Goal: Information Seeking & Learning: Check status

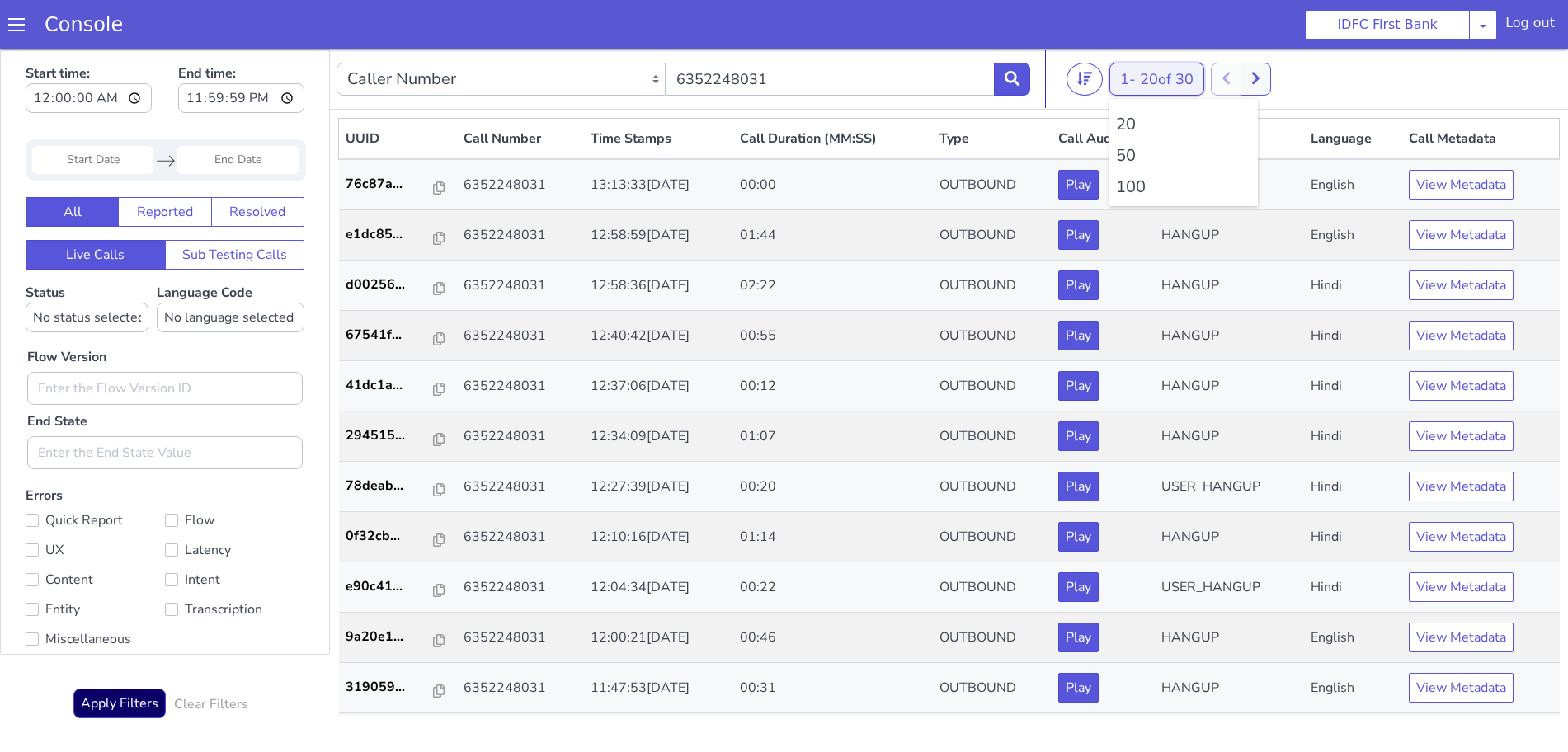
click at [1179, 69] on span "20 of 30" at bounding box center [1166, 79] width 53 height 20
click at [1151, 183] on li "100" at bounding box center [1183, 187] width 135 height 25
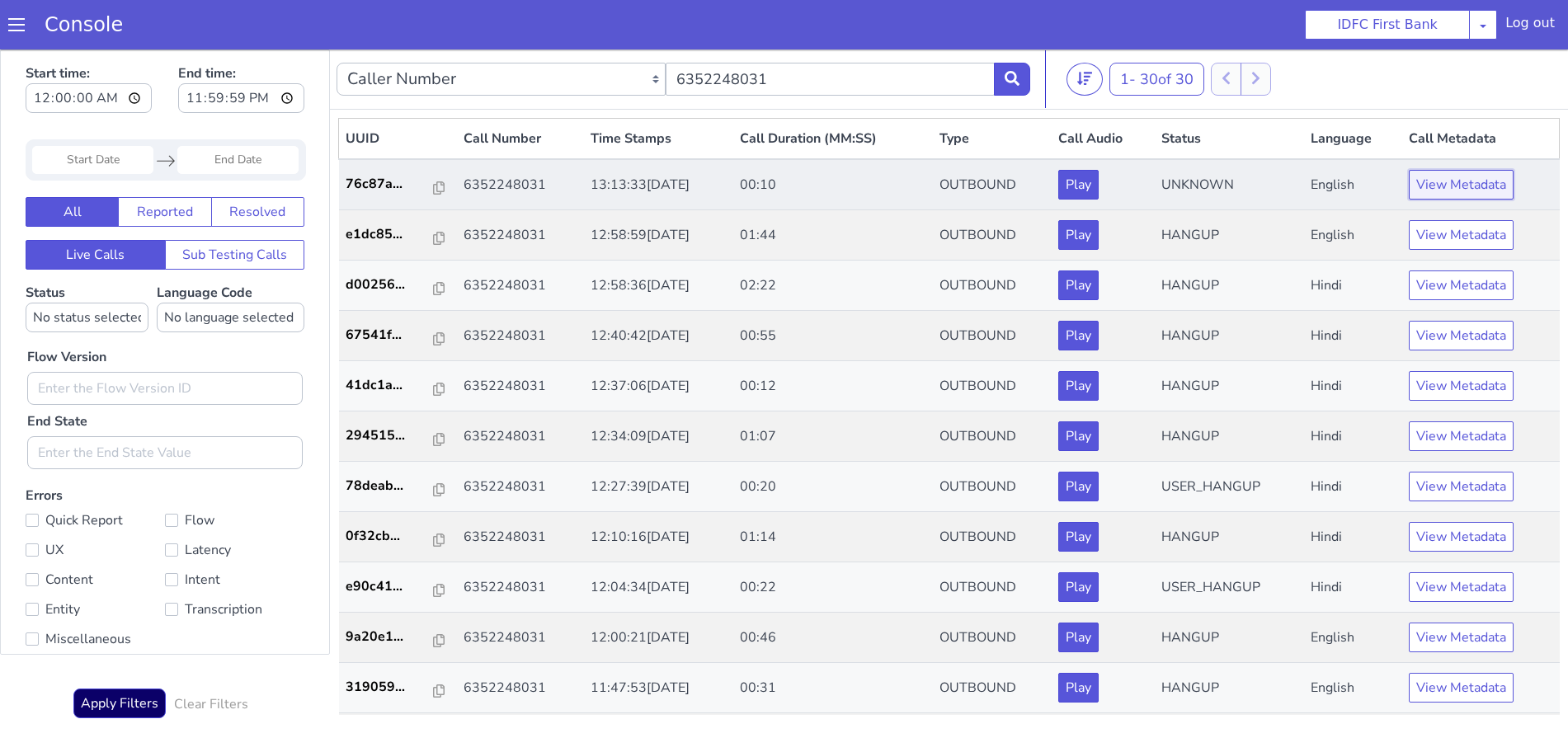
click at [1438, 192] on button "View Metadata" at bounding box center [1461, 184] width 105 height 29
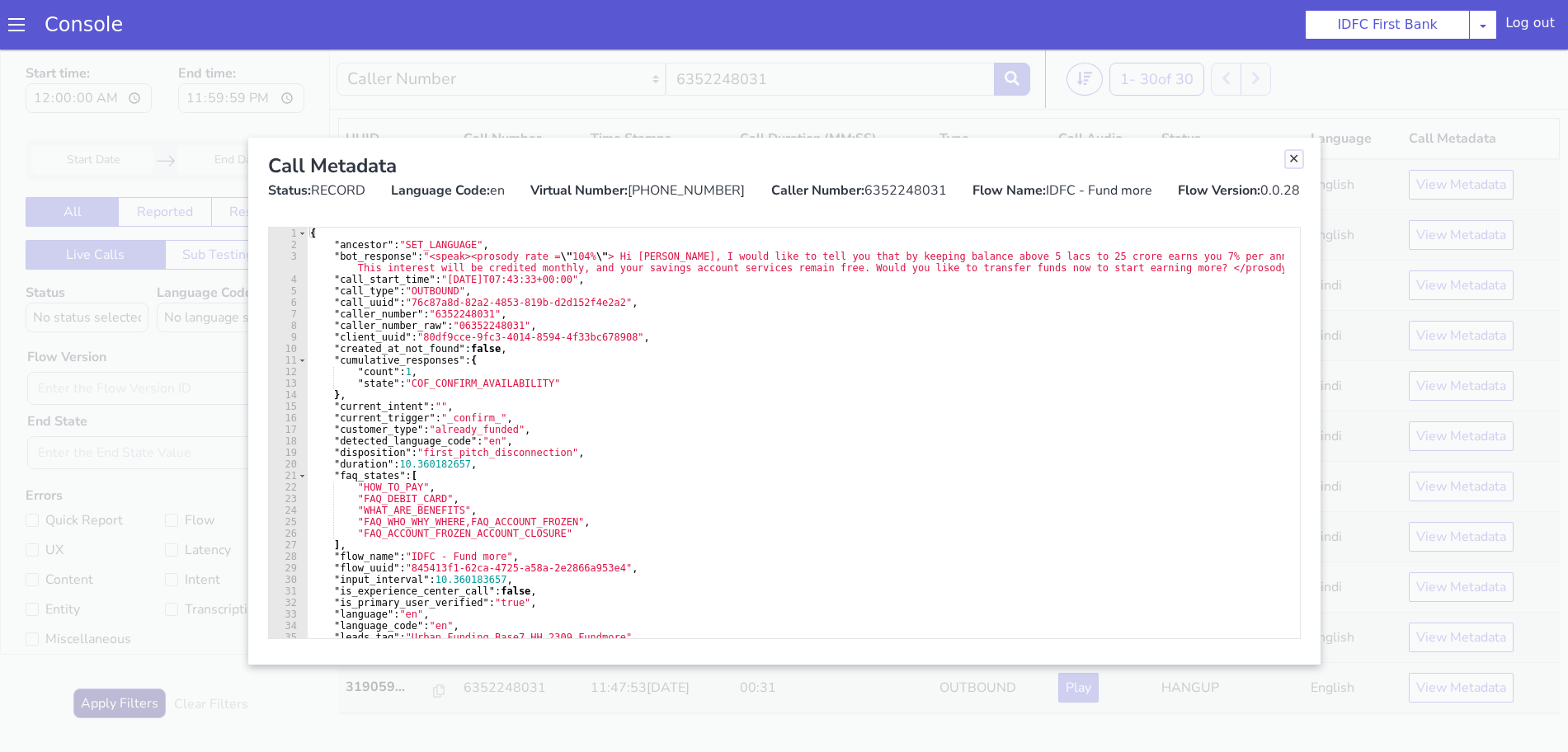
click at [1288, 163] on link "Close" at bounding box center [1294, 159] width 17 height 17
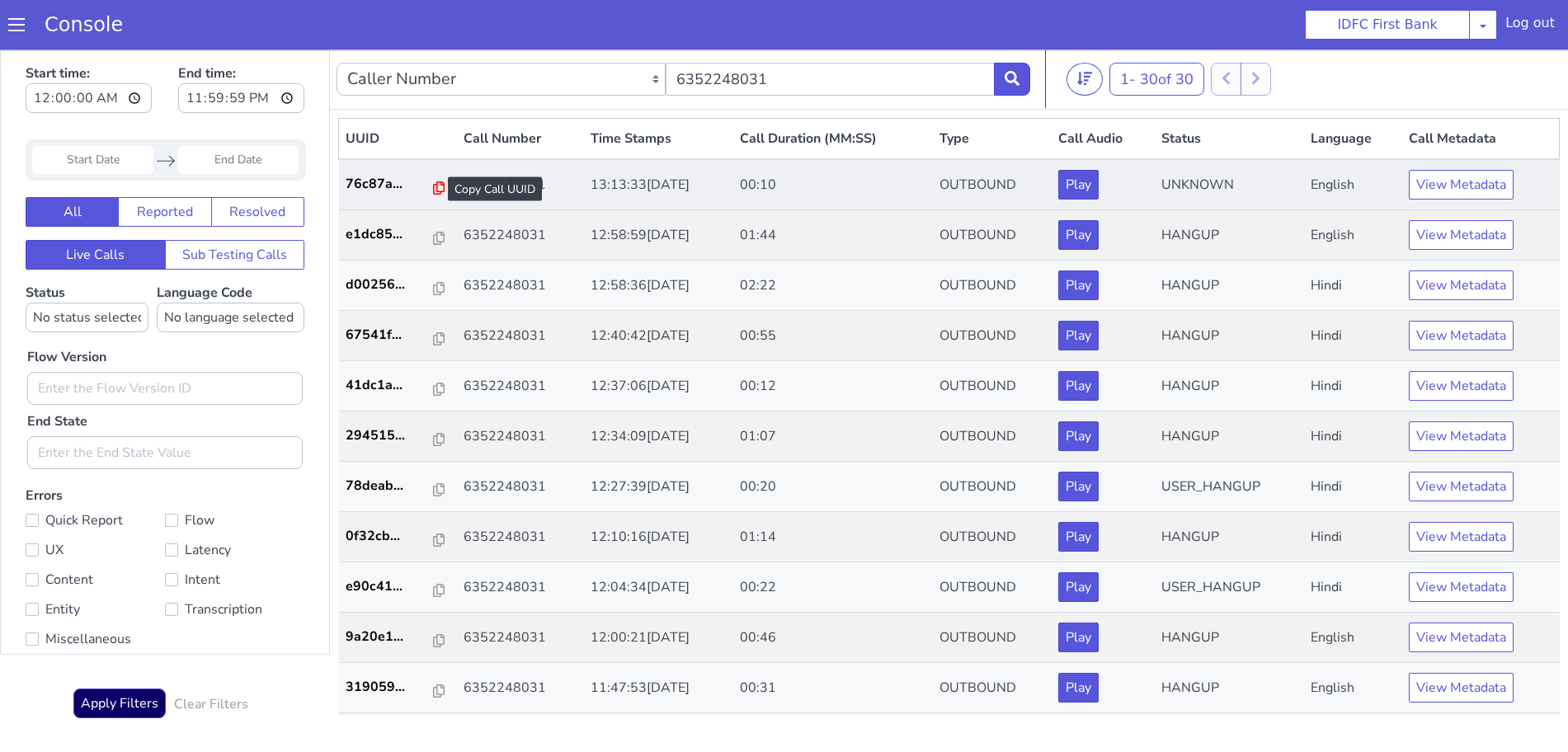
click at [433, 185] on icon at bounding box center [438, 187] width 12 height 13
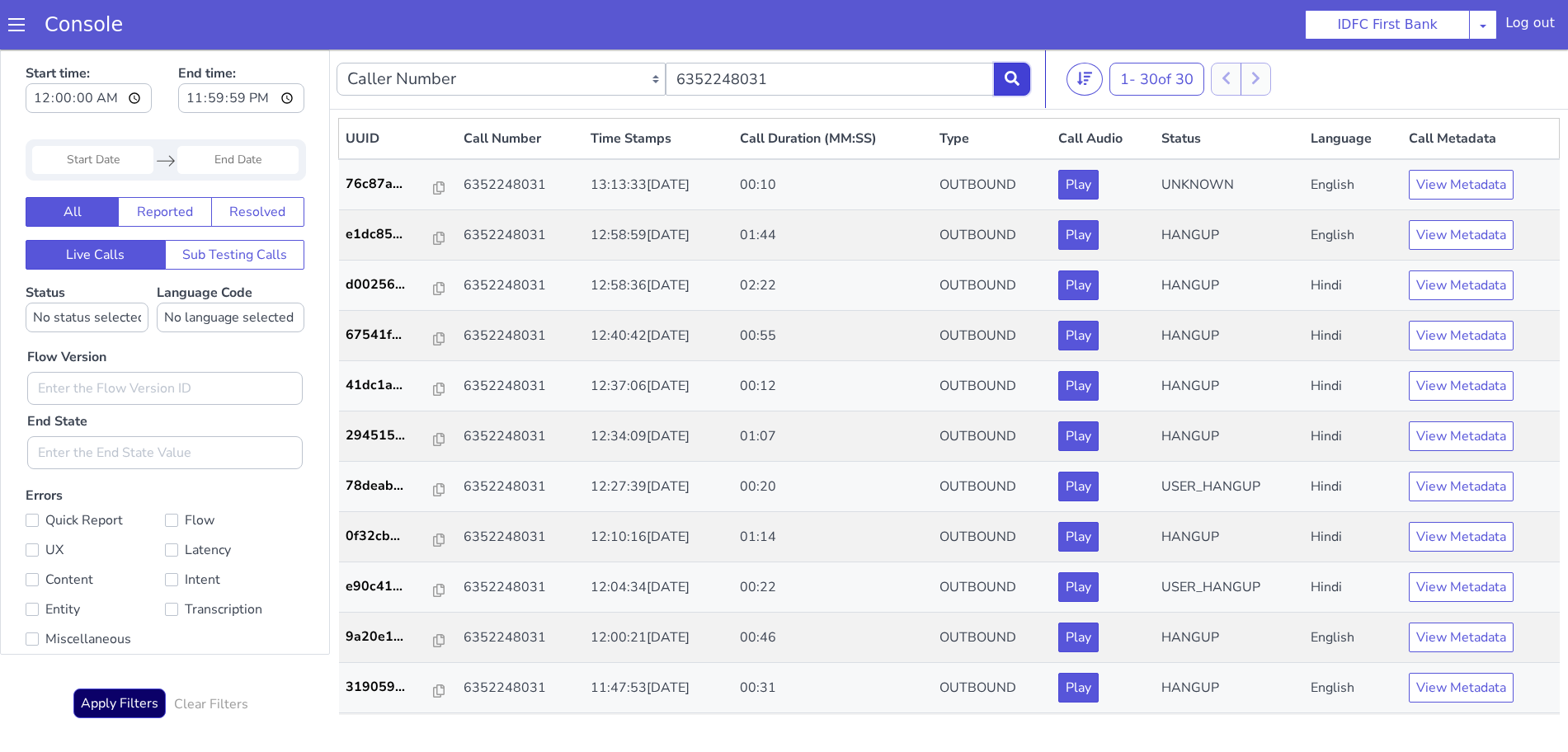
click at [1026, 67] on button at bounding box center [1012, 79] width 36 height 33
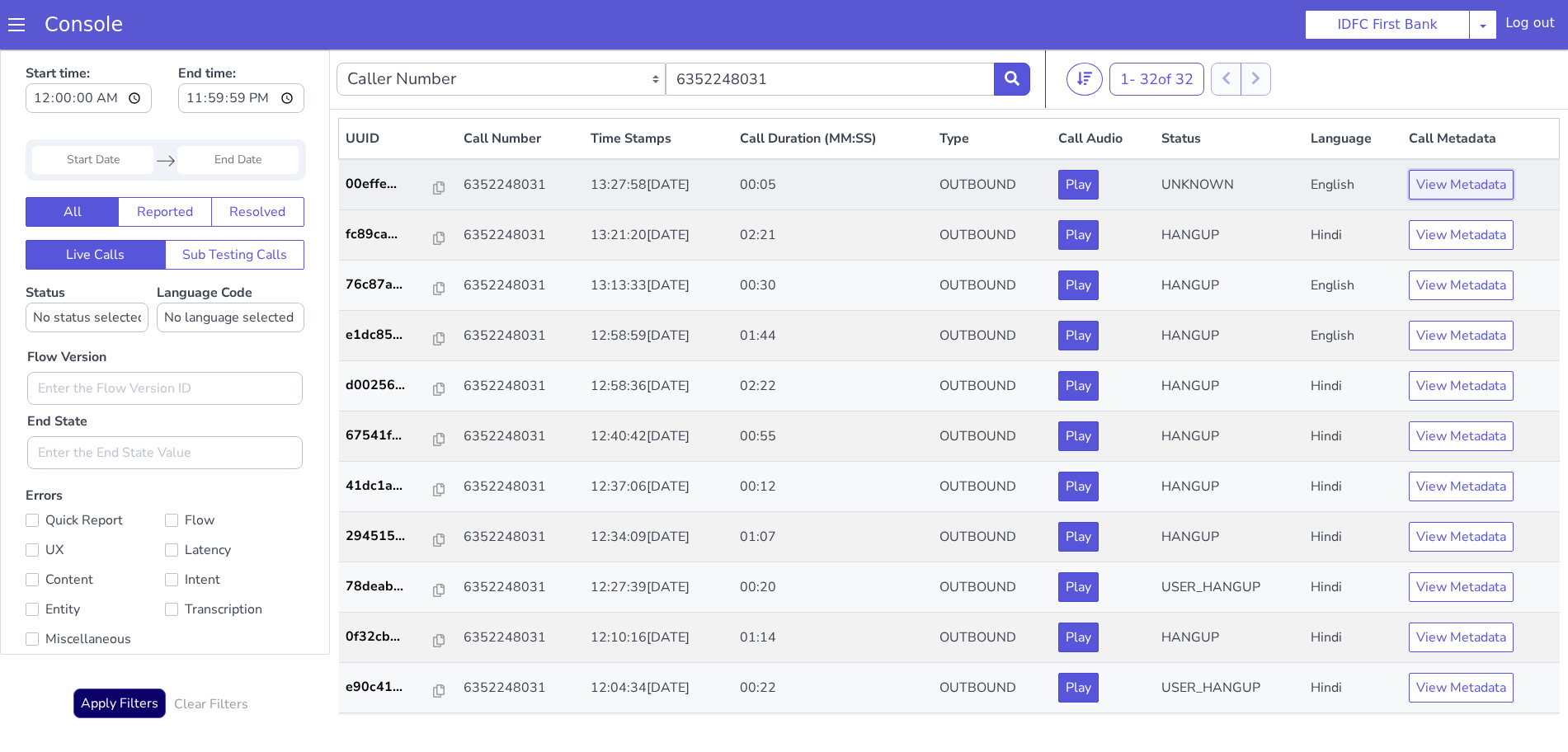
click at [1467, 171] on button "View Metadata" at bounding box center [1461, 184] width 105 height 29
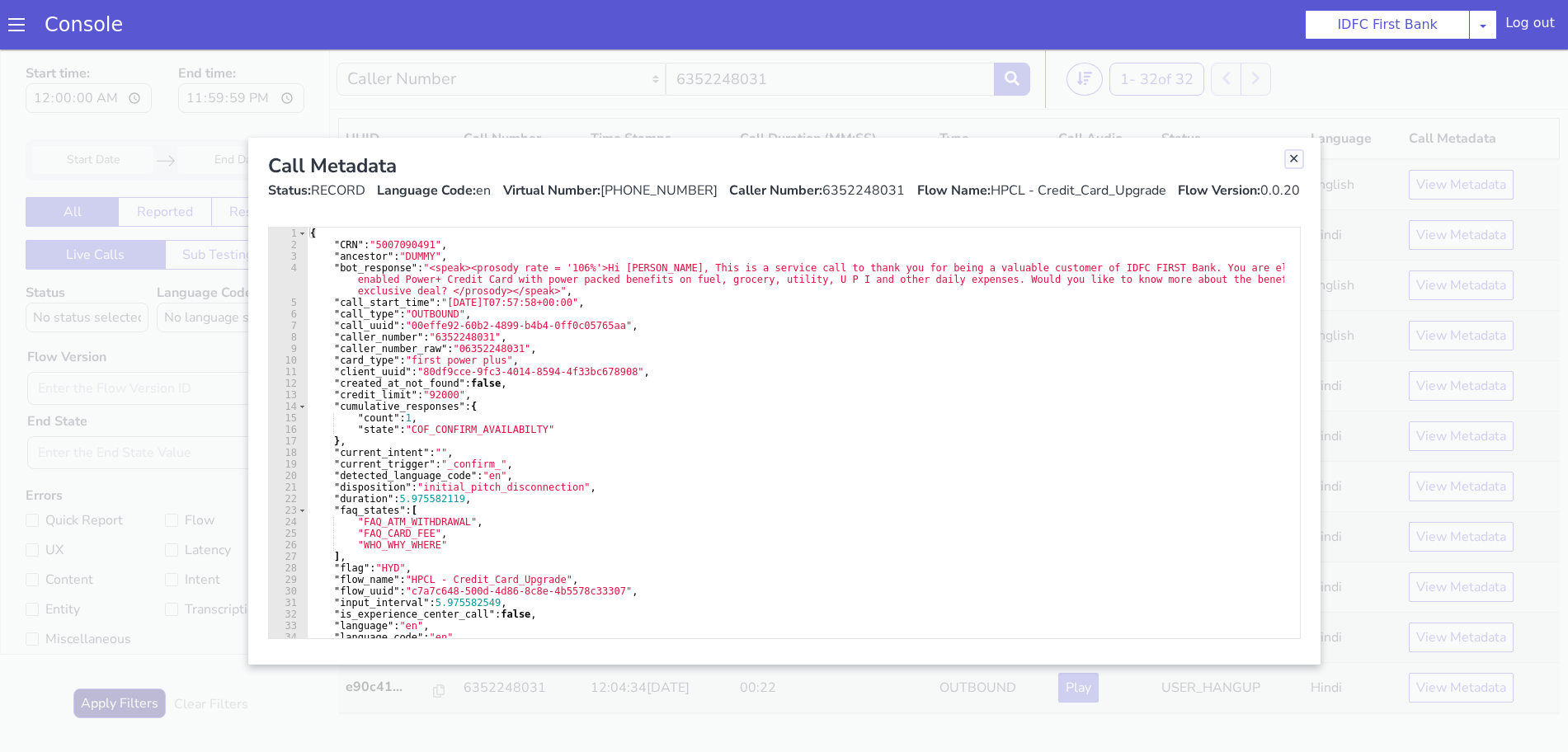
click at [1289, 157] on link "Close" at bounding box center [1294, 159] width 17 height 17
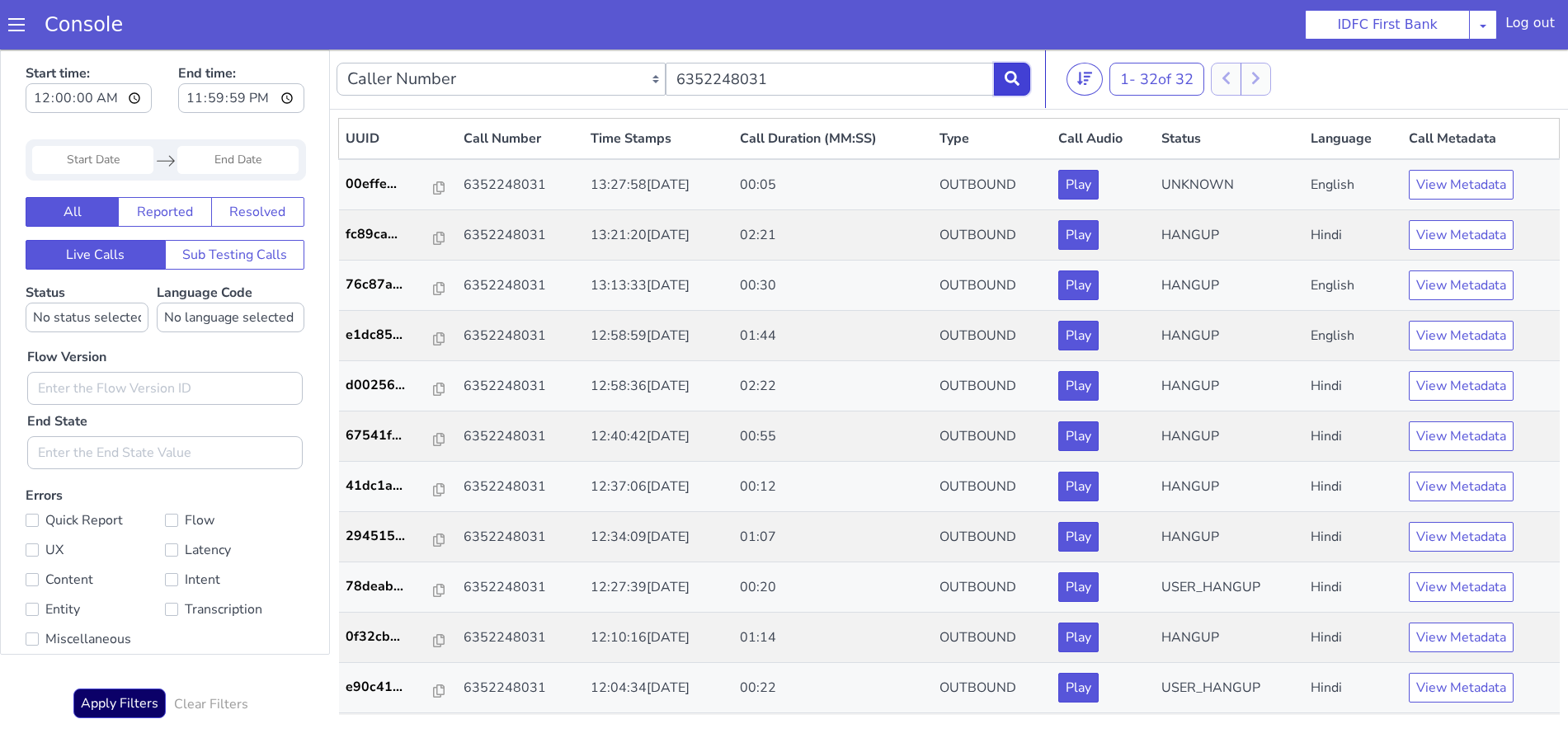
click at [1020, 85] on button at bounding box center [1012, 79] width 36 height 33
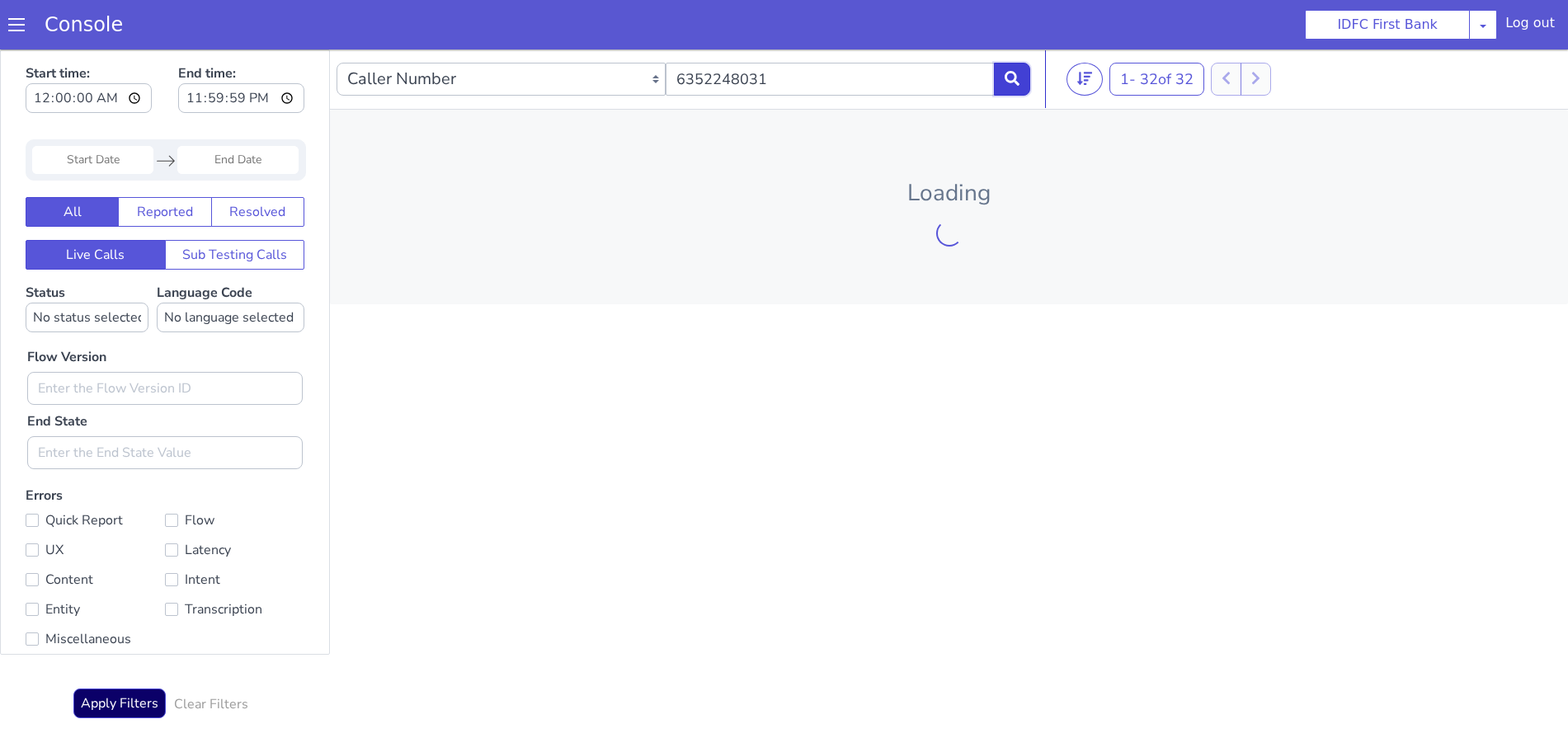
click at [1020, 85] on icon at bounding box center [1012, 78] width 15 height 15
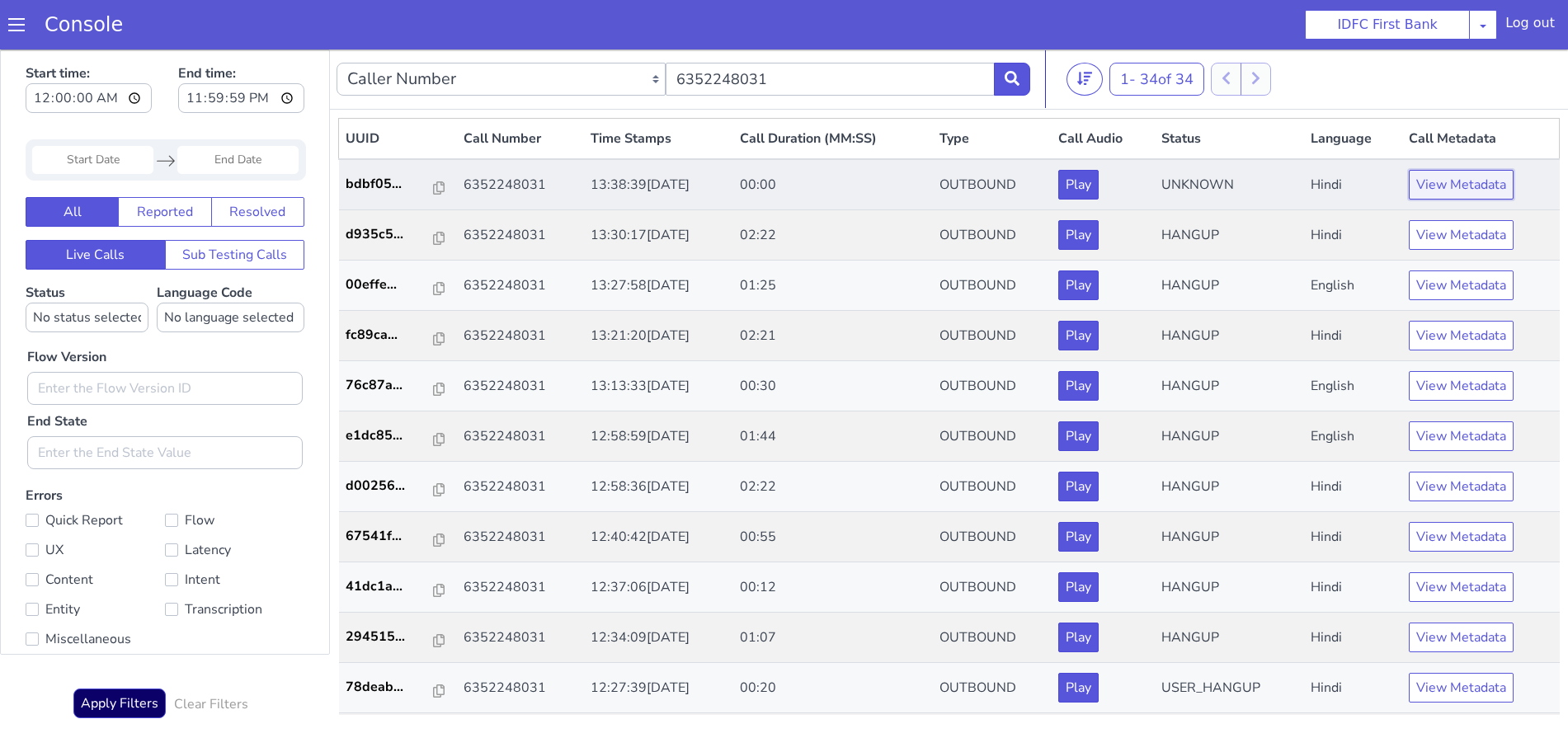
click at [1463, 177] on button "View Metadata" at bounding box center [1461, 184] width 105 height 29
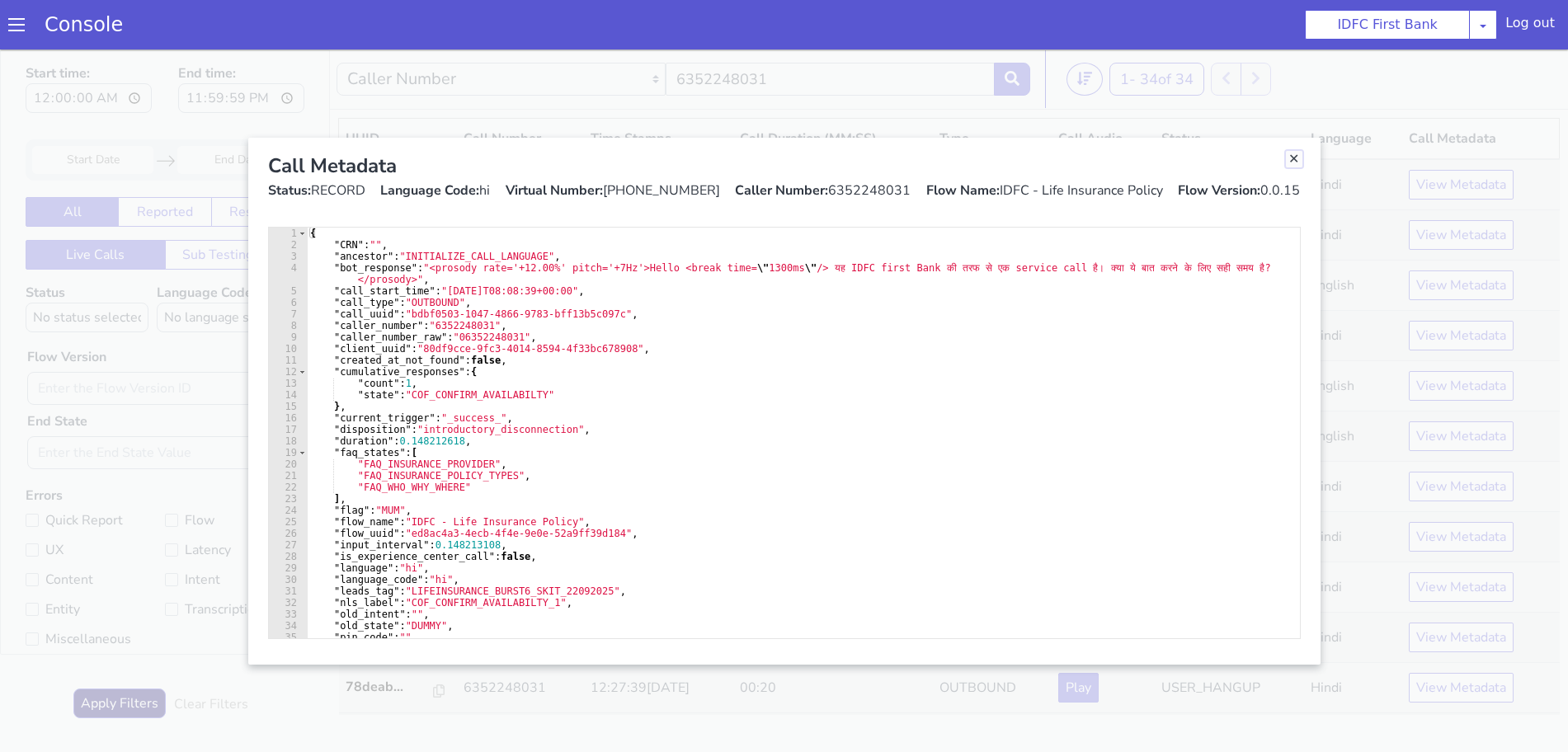
click at [1296, 159] on link "Close" at bounding box center [1294, 159] width 17 height 17
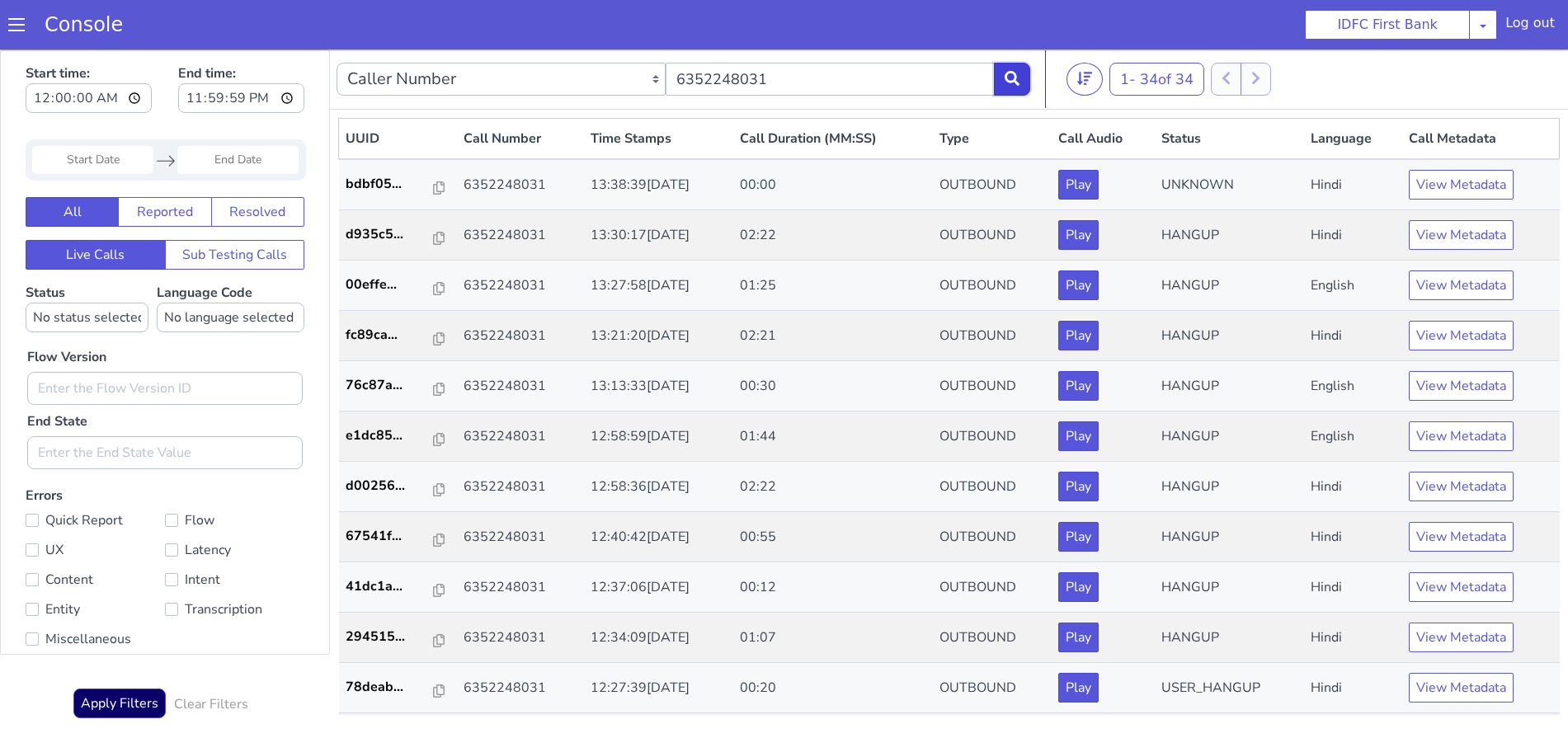
click at [1011, 77] on icon at bounding box center [1012, 78] width 15 height 15
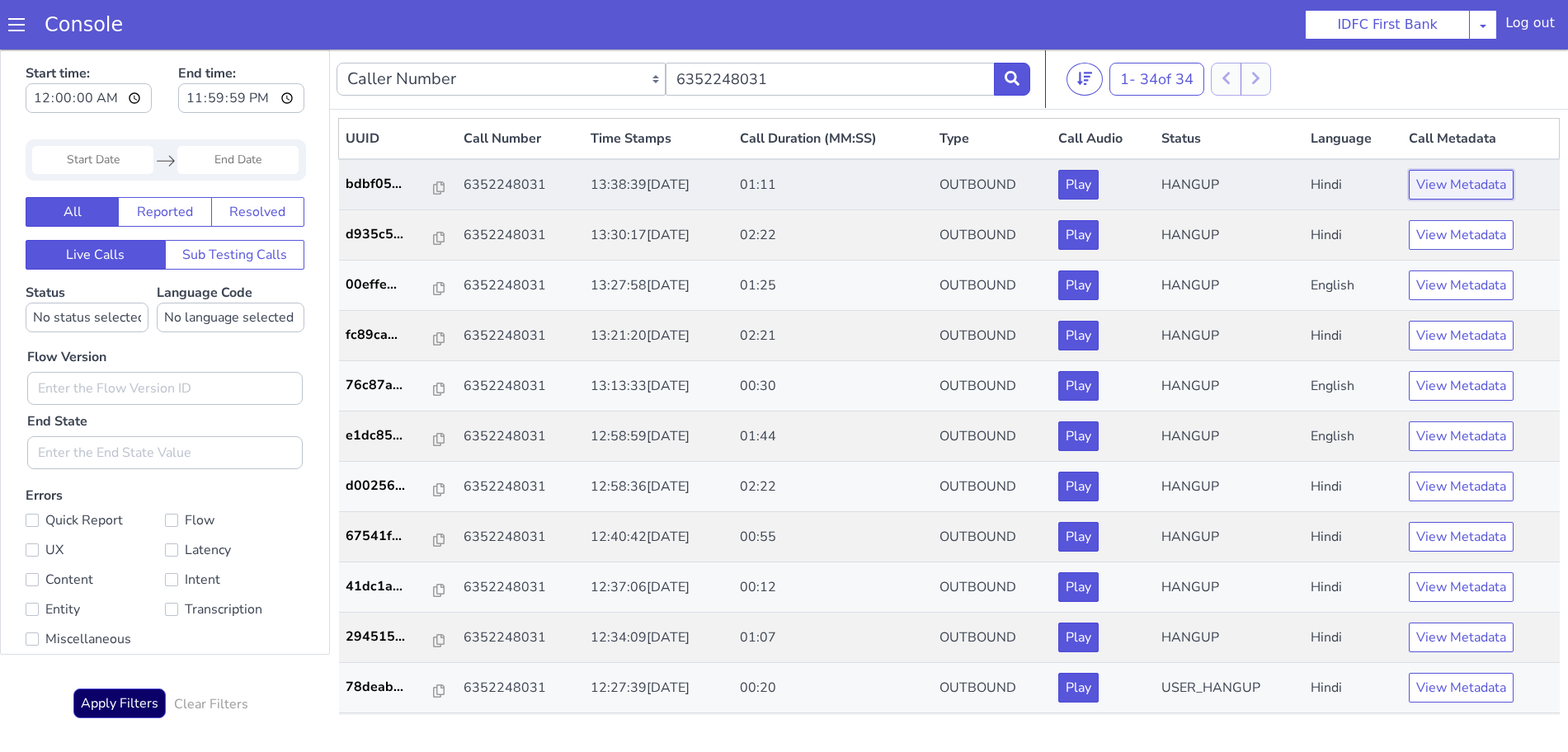
click at [1438, 192] on button "View Metadata" at bounding box center [1461, 184] width 105 height 29
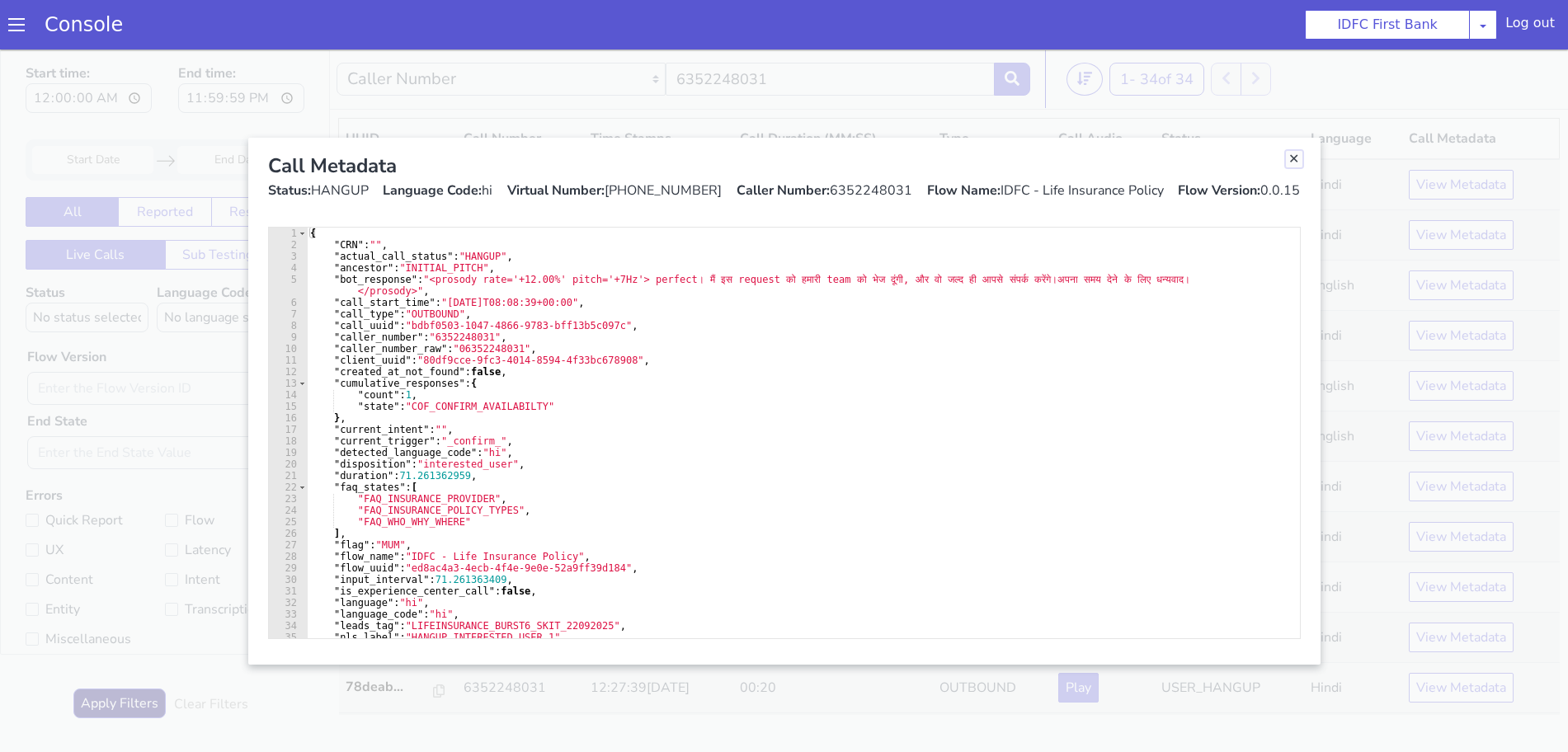
click at [1293, 151] on link "Close" at bounding box center [1294, 159] width 17 height 17
click at [1293, 149] on th "Status" at bounding box center [1229, 139] width 149 height 41
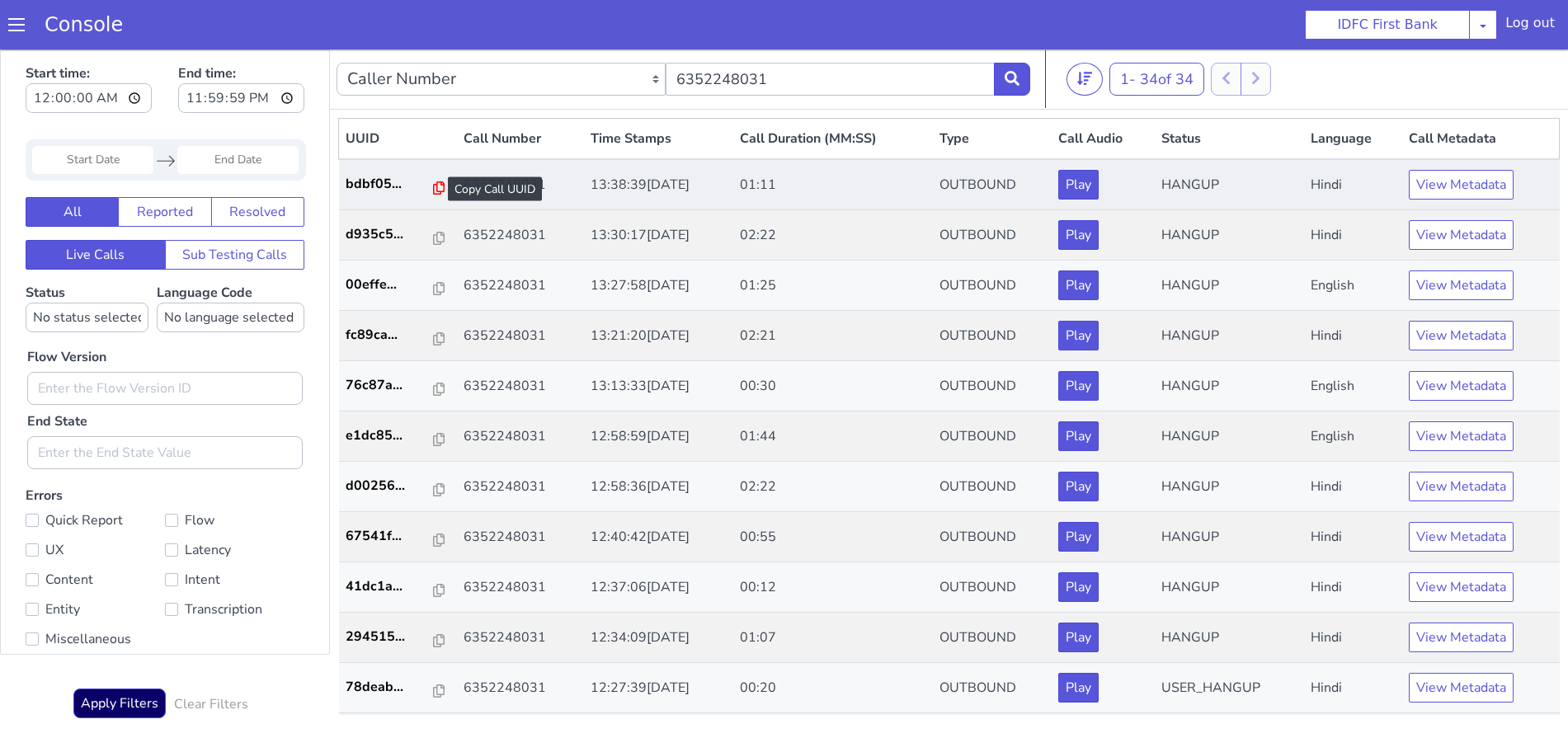
click at [433, 188] on icon at bounding box center [438, 187] width 12 height 13
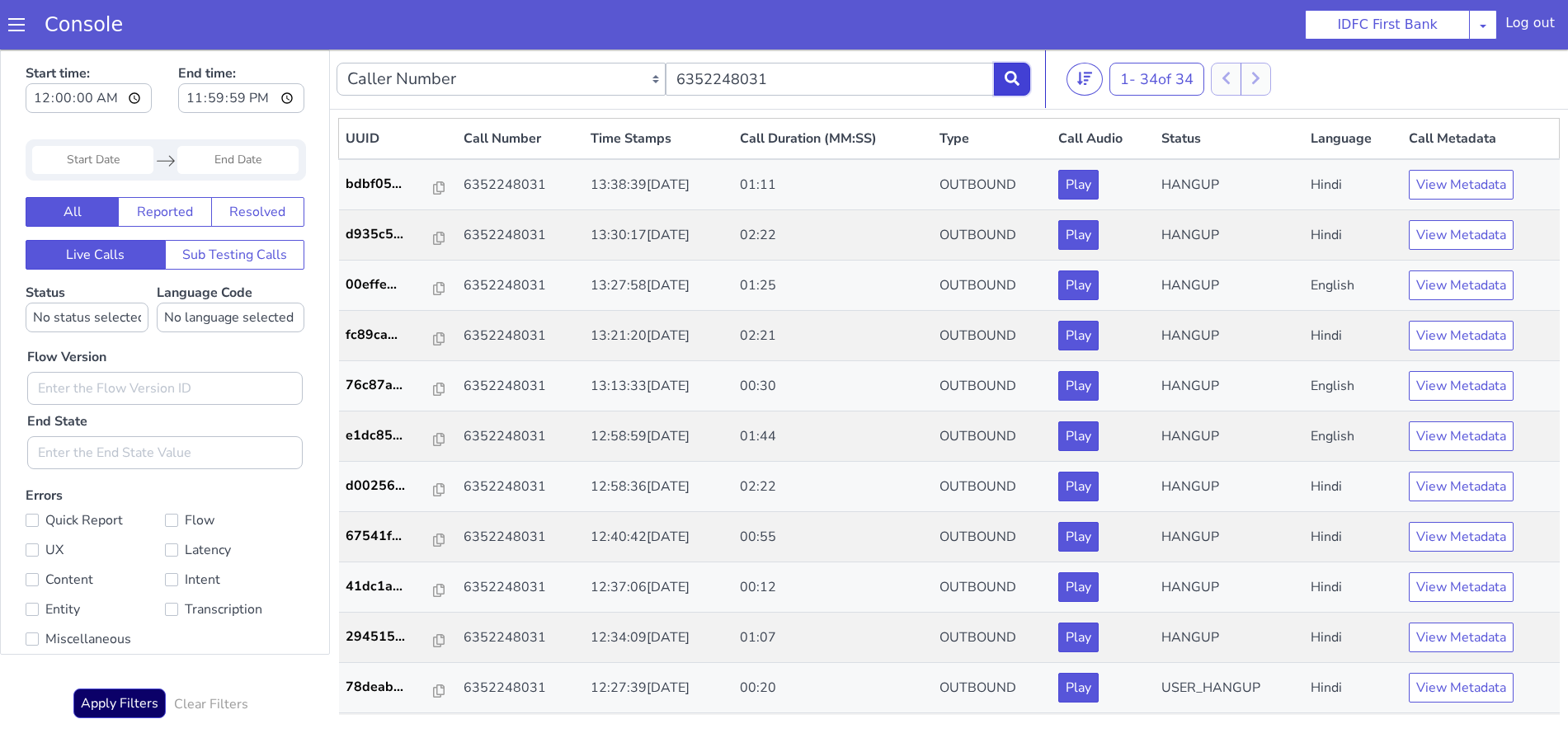
click at [999, 70] on button at bounding box center [1012, 79] width 36 height 33
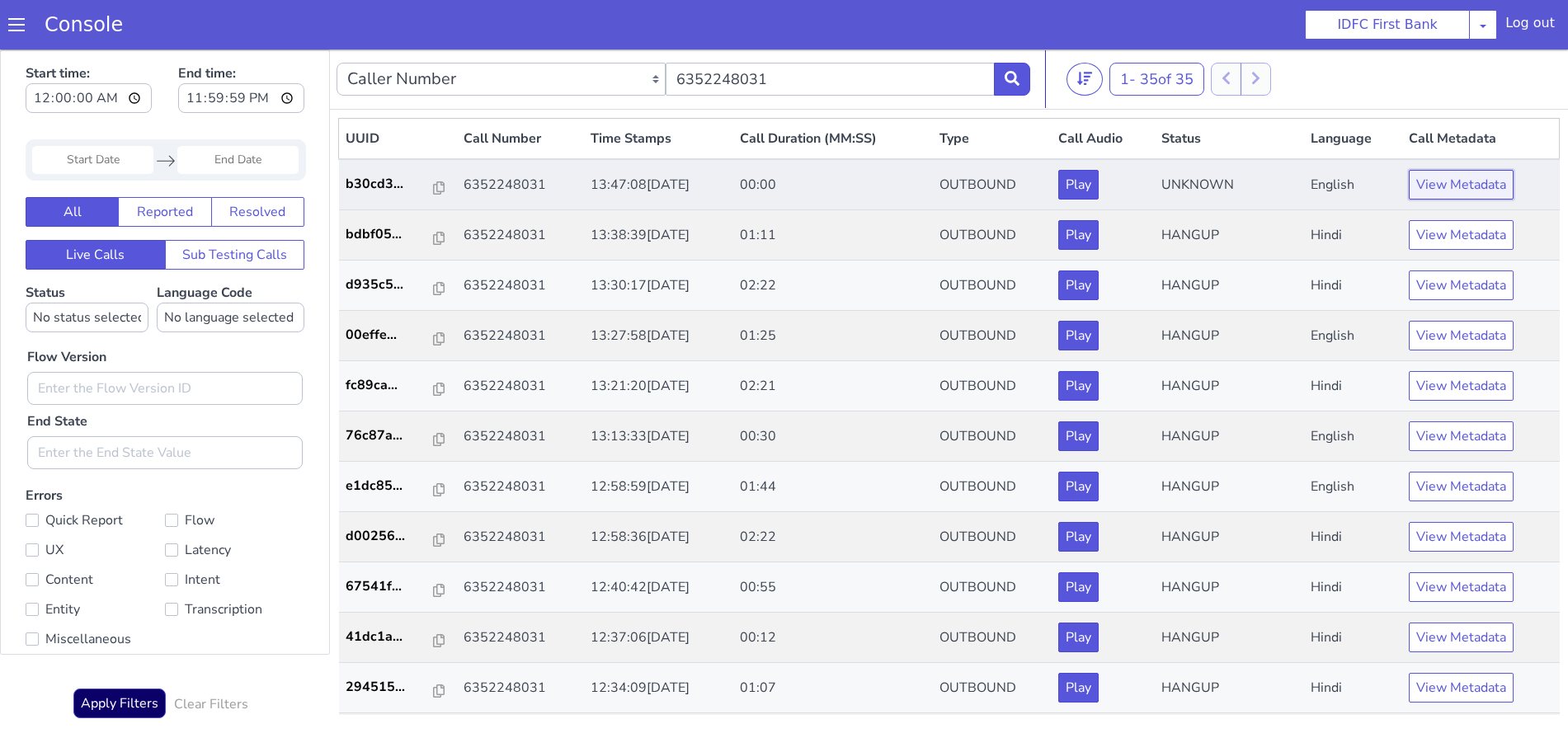
click at [1446, 178] on button "View Metadata" at bounding box center [1461, 184] width 105 height 29
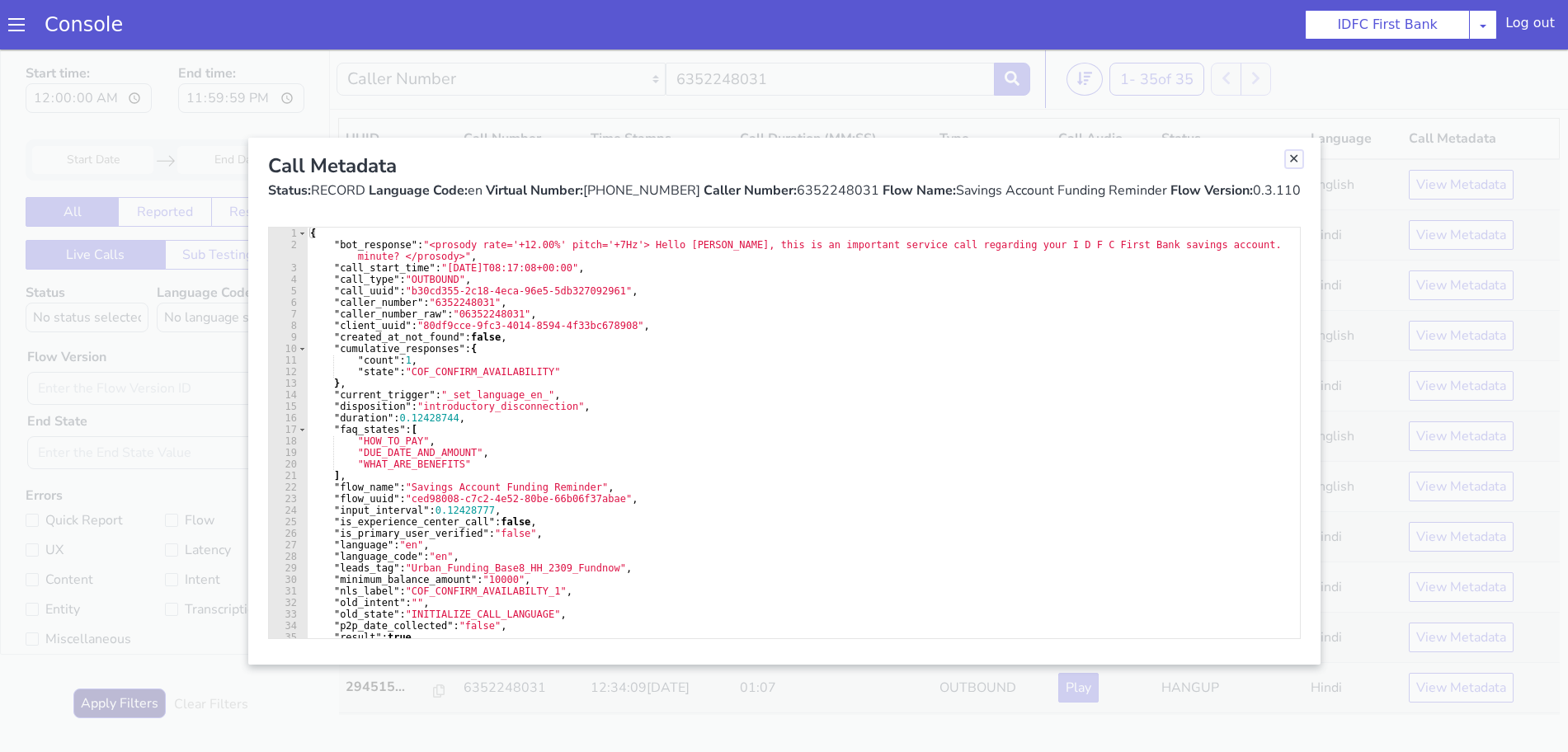
click at [1290, 159] on link "Close" at bounding box center [1294, 159] width 17 height 17
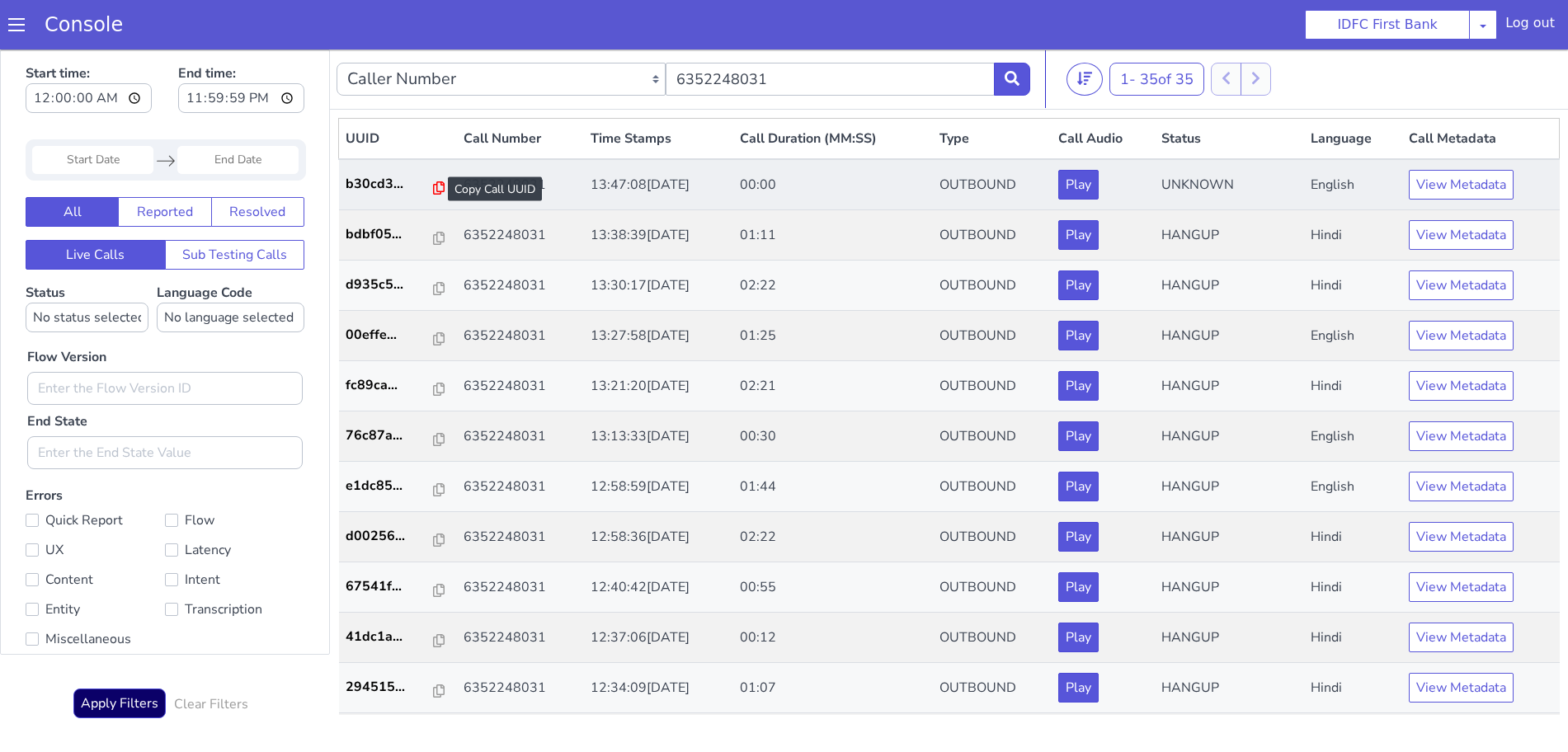
click at [433, 186] on icon at bounding box center [438, 187] width 12 height 13
